Goal: Information Seeking & Learning: Check status

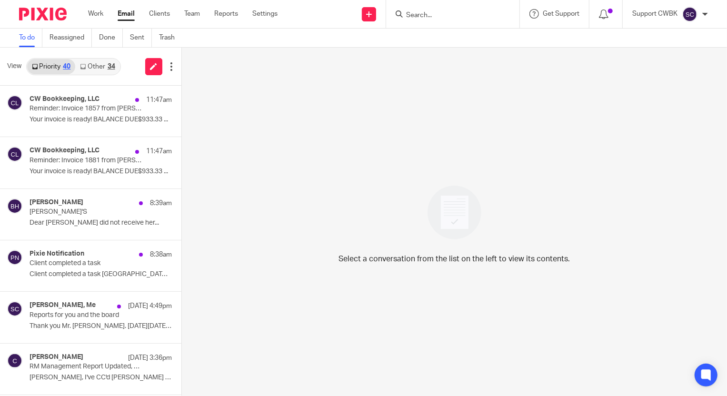
click at [94, 64] on link "Other 34" at bounding box center [97, 66] width 44 height 15
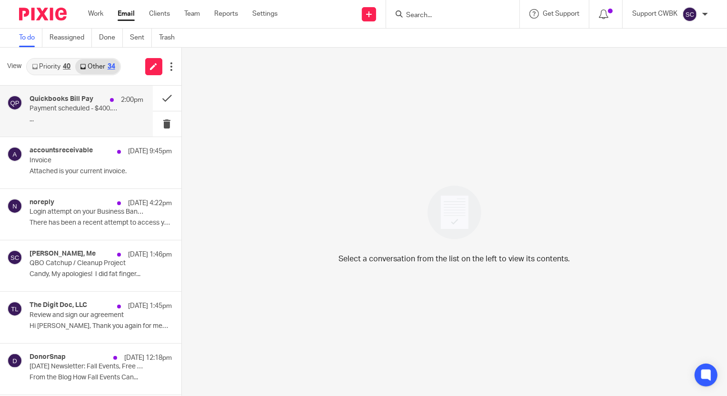
click at [76, 109] on p "Payment scheduled - $400.00 from [PERSON_NAME] HOLDINGS LLC" at bounding box center [75, 109] width 91 height 8
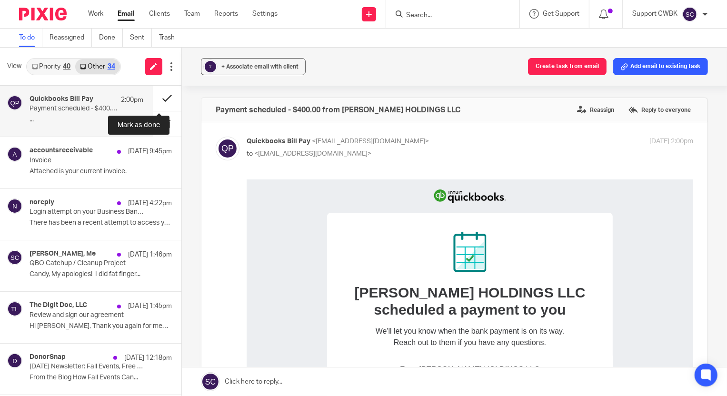
click at [157, 98] on button at bounding box center [167, 98] width 29 height 25
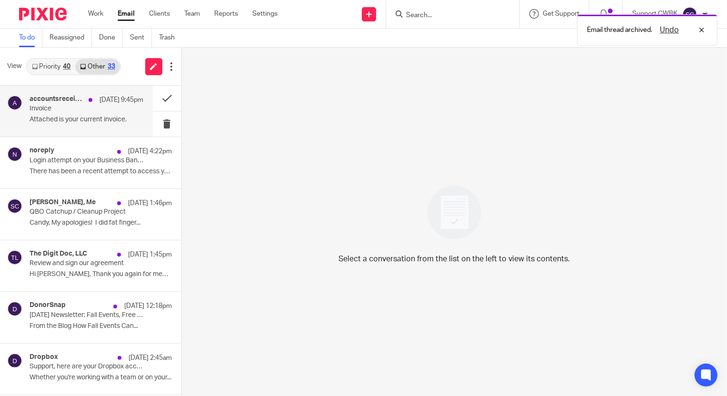
click at [49, 119] on p "Attached is your current invoice." at bounding box center [87, 120] width 114 height 8
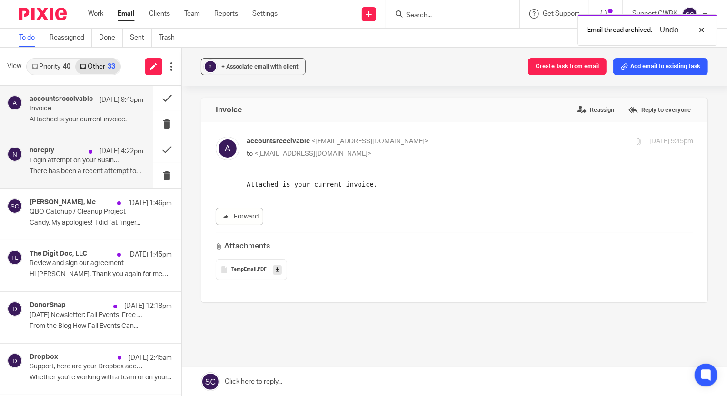
click at [60, 162] on p "Login attempt on your Business Banking account at Y-12 FCU" at bounding box center [75, 161] width 91 height 8
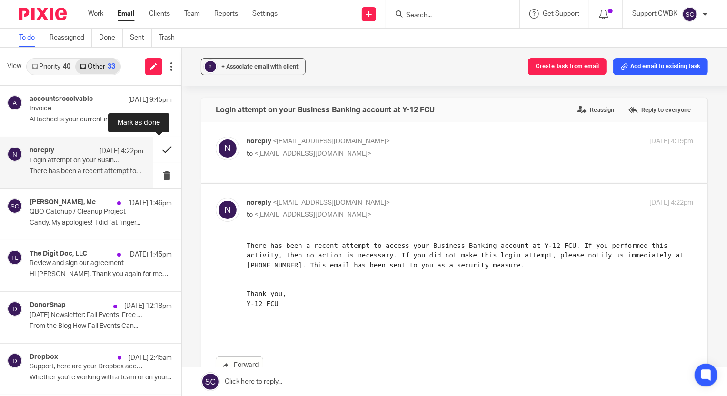
click at [158, 150] on button at bounding box center [167, 149] width 29 height 25
